Goal: Information Seeking & Learning: Learn about a topic

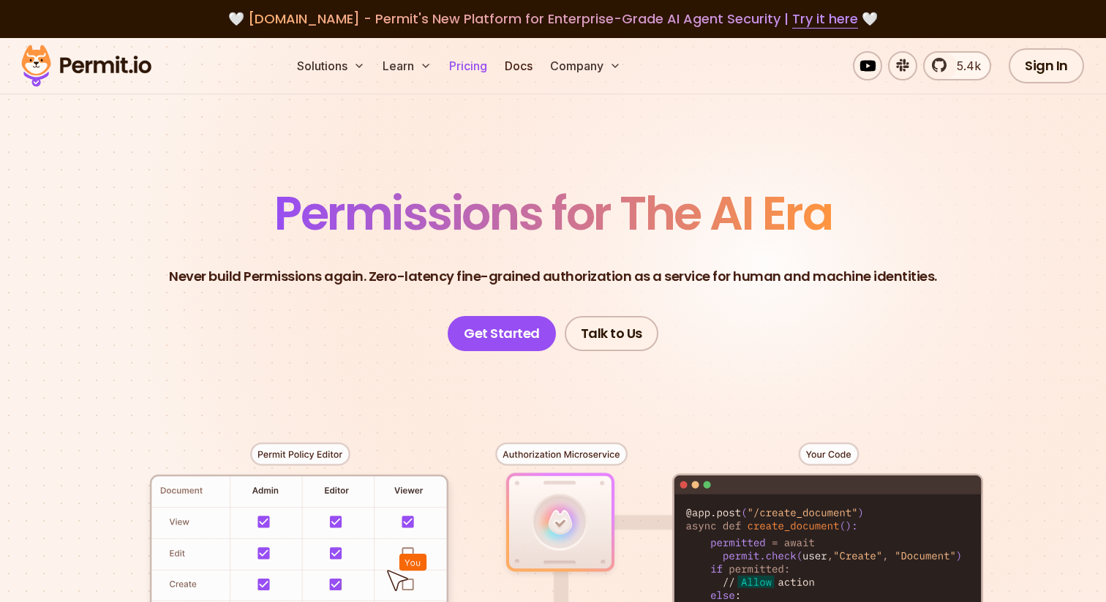
click at [477, 67] on link "Pricing" at bounding box center [468, 65] width 50 height 29
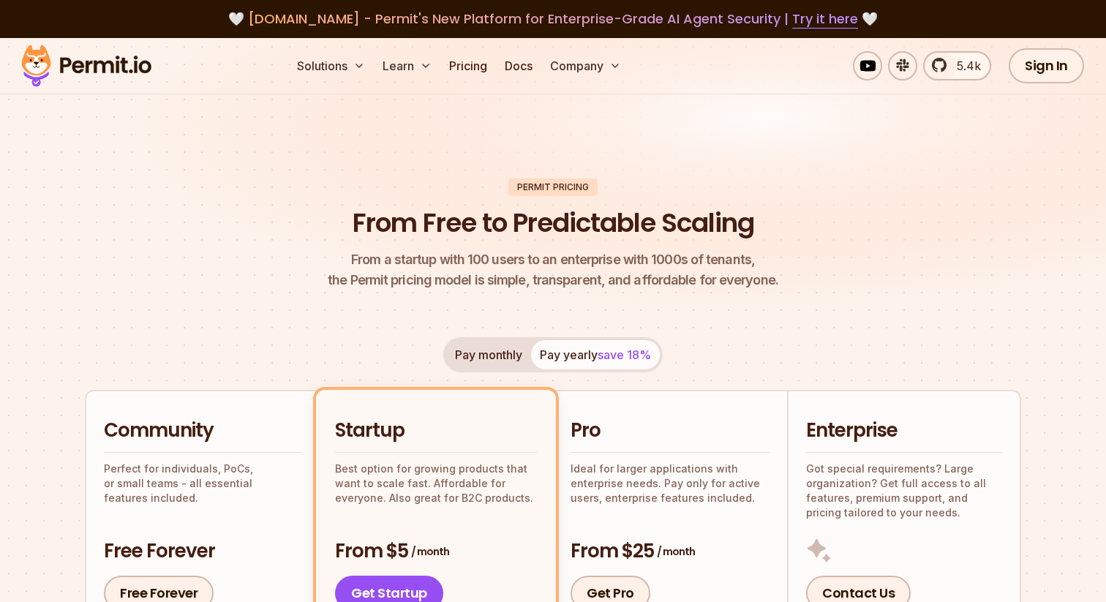
click at [163, 199] on header "Permit Pricing From Free to Predictable Scaling From a startup with 100 users t…" at bounding box center [553, 235] width 936 height 113
click at [900, 203] on header "Permit Pricing From Free to Predictable Scaling From a startup with 100 users t…" at bounding box center [553, 235] width 936 height 113
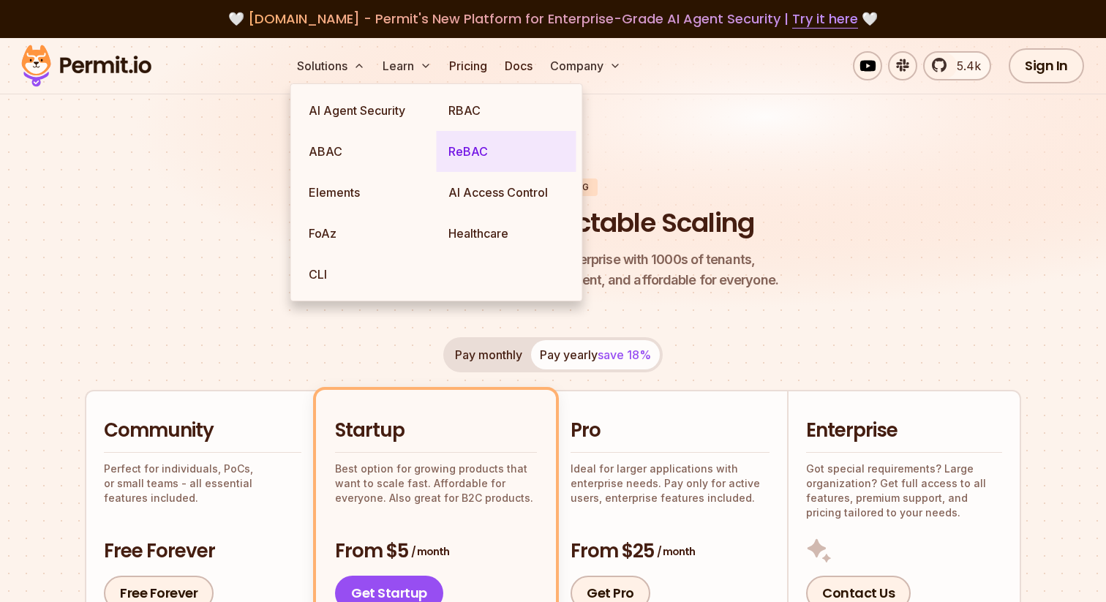
click at [459, 157] on link "ReBAC" at bounding box center [507, 151] width 140 height 41
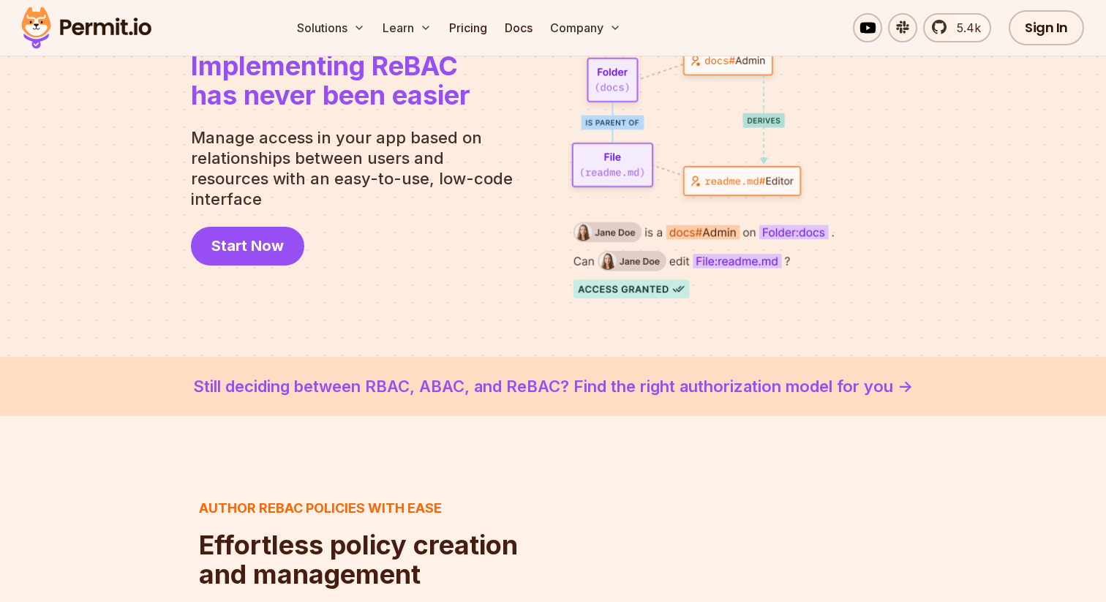
scroll to position [179, 0]
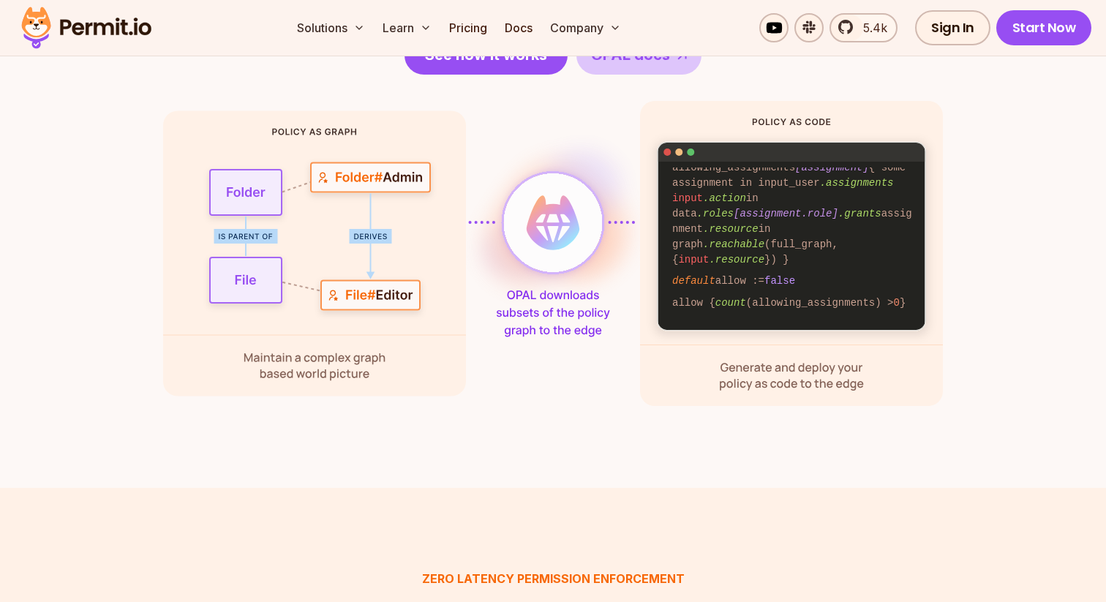
scroll to position [2023, 0]
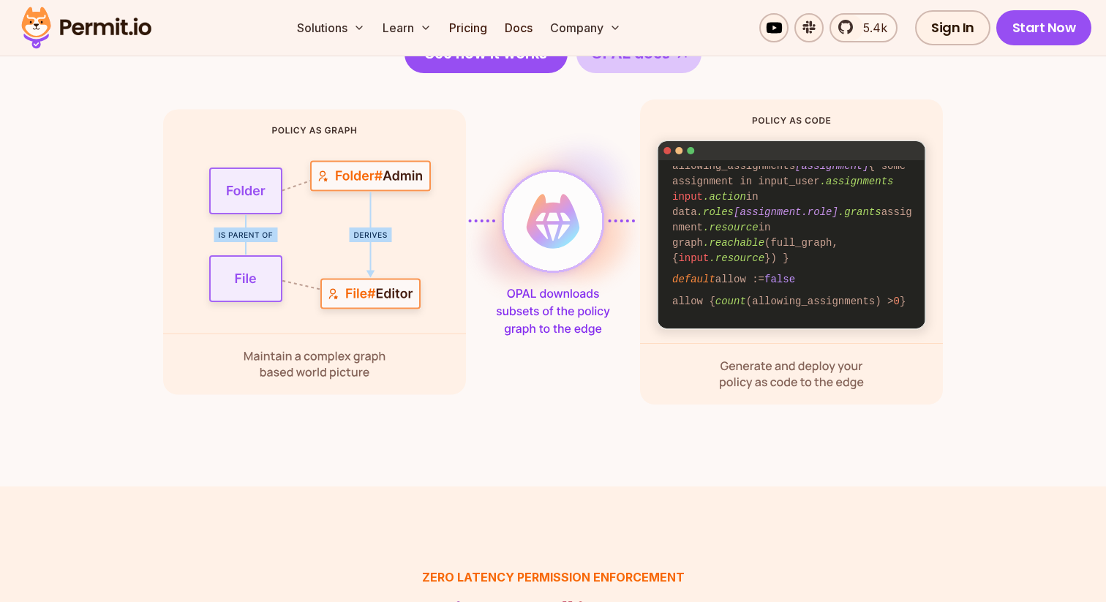
click at [1029, 411] on section "Zero latency, fine granularity Policy as a graph? Policy as code? Enjoy both wi…" at bounding box center [553, 110] width 1106 height 754
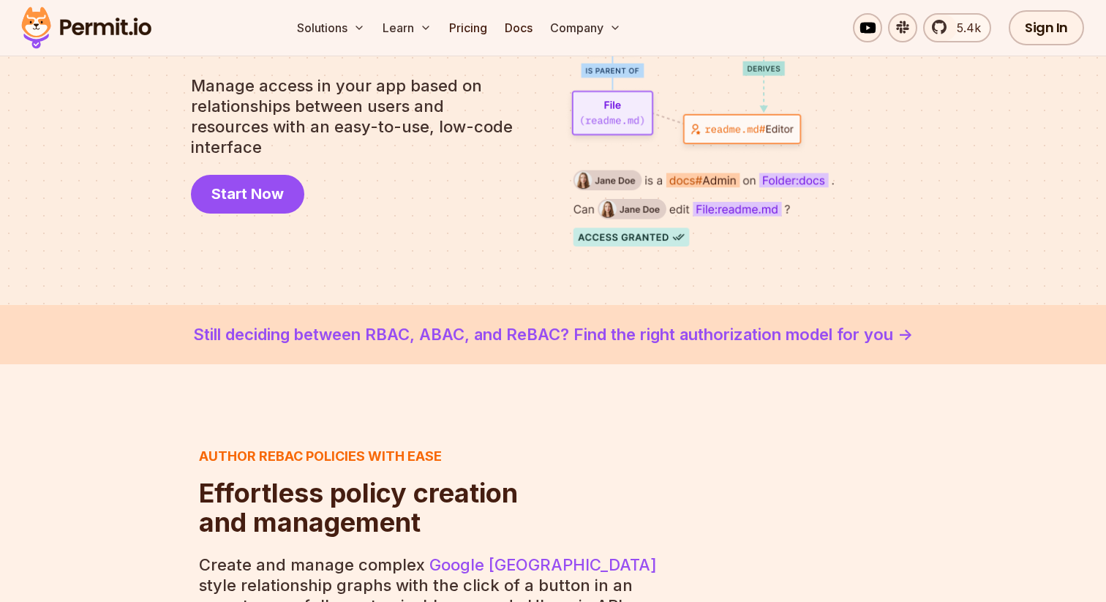
scroll to position [0, 0]
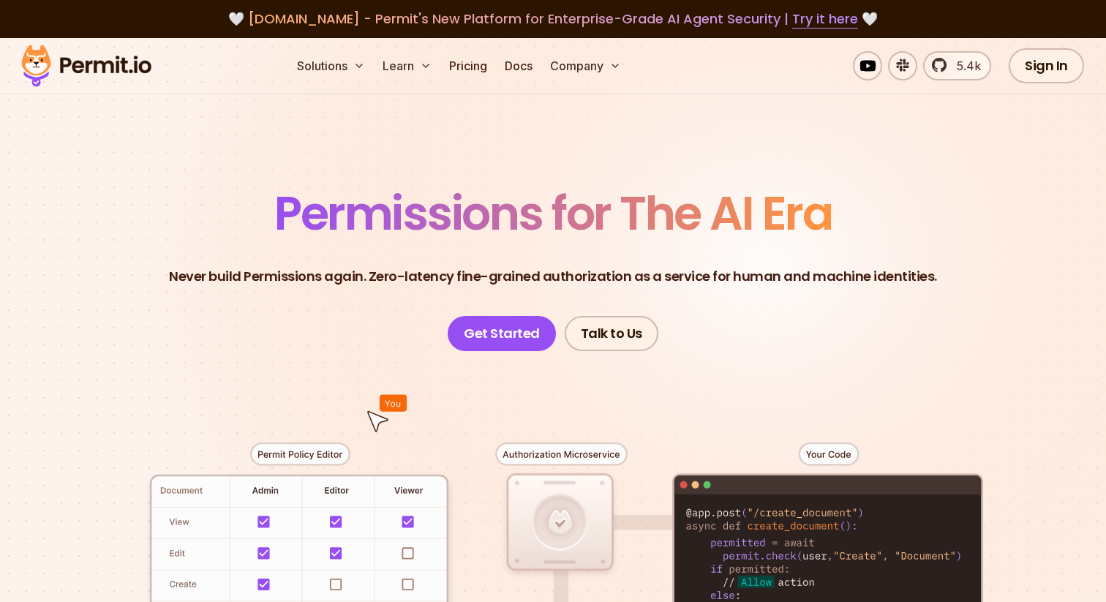
click at [966, 217] on header "Permissions for The AI Era Never build Permissions again. Zero-latency fine-gra…" at bounding box center [553, 270] width 1024 height 161
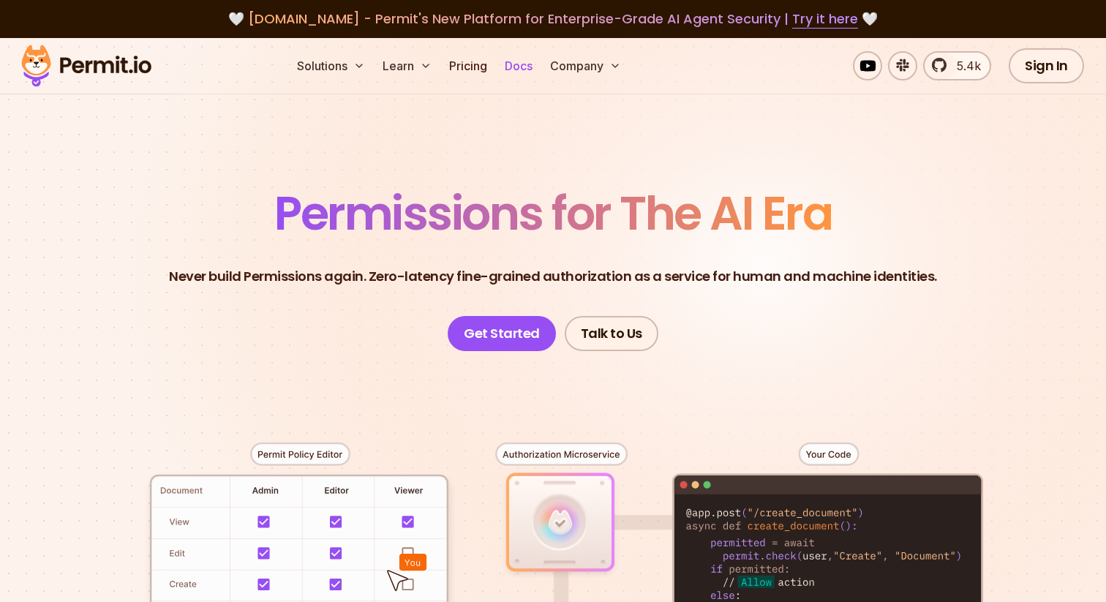
click at [519, 65] on link "Docs" at bounding box center [519, 65] width 40 height 29
